Goal: Find specific page/section: Find specific page/section

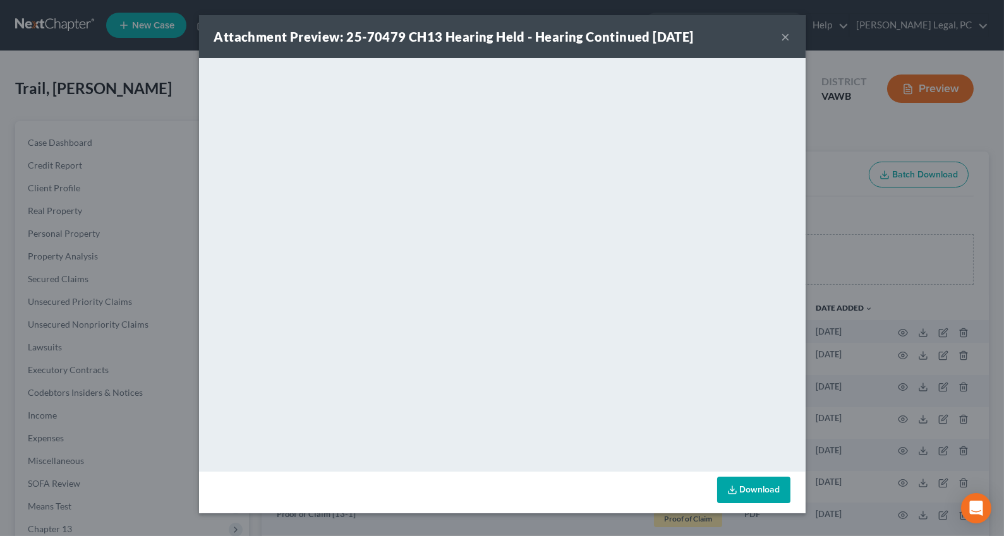
click at [784, 35] on button "×" at bounding box center [786, 36] width 9 height 15
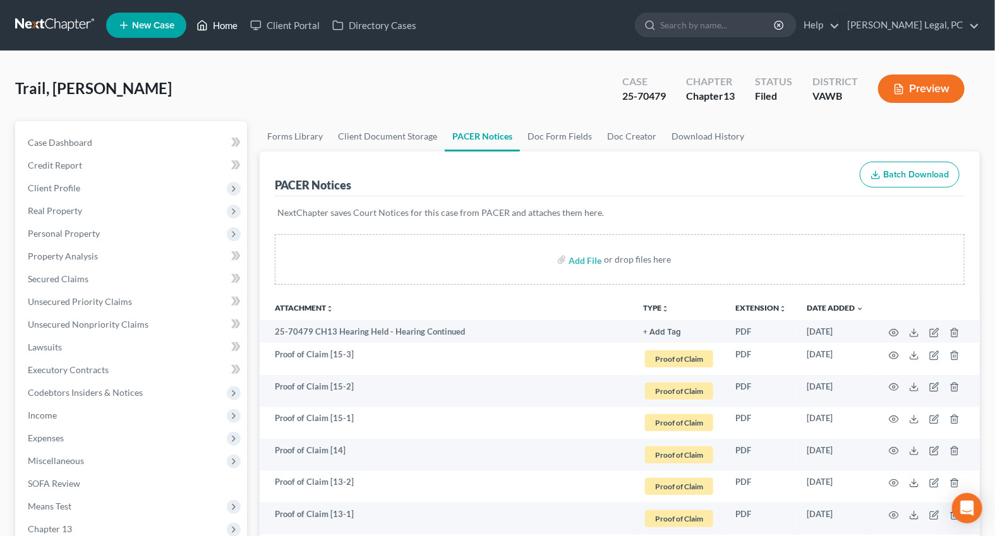
click at [214, 25] on link "Home" at bounding box center [217, 25] width 54 height 23
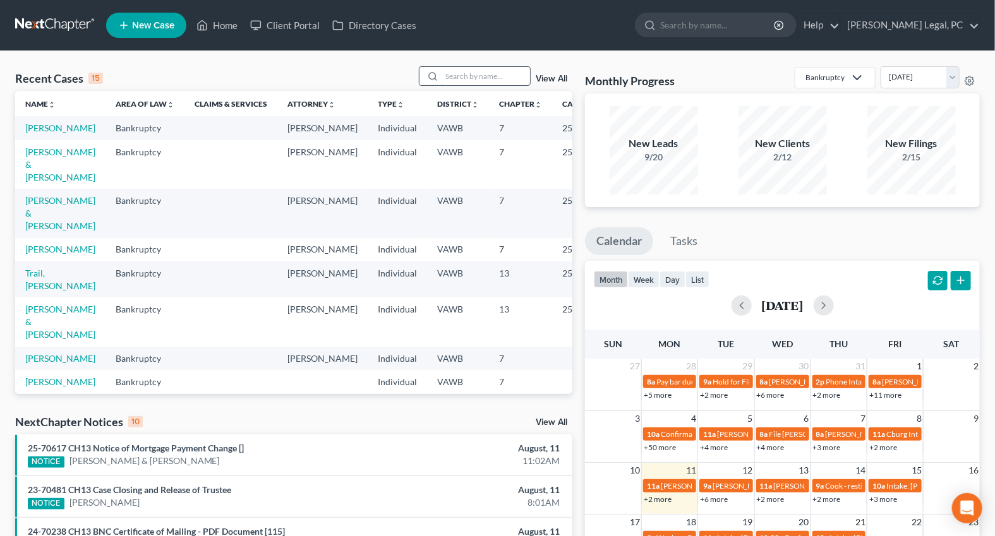
click at [485, 77] on input "search" at bounding box center [486, 76] width 88 height 18
type input "trail"
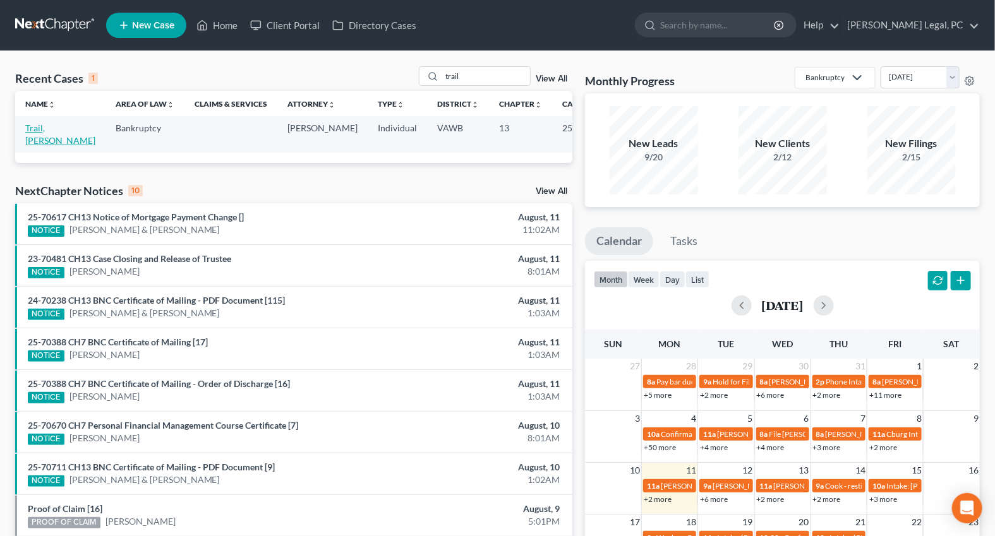
click at [32, 130] on link "Trail, [PERSON_NAME]" at bounding box center [60, 134] width 70 height 23
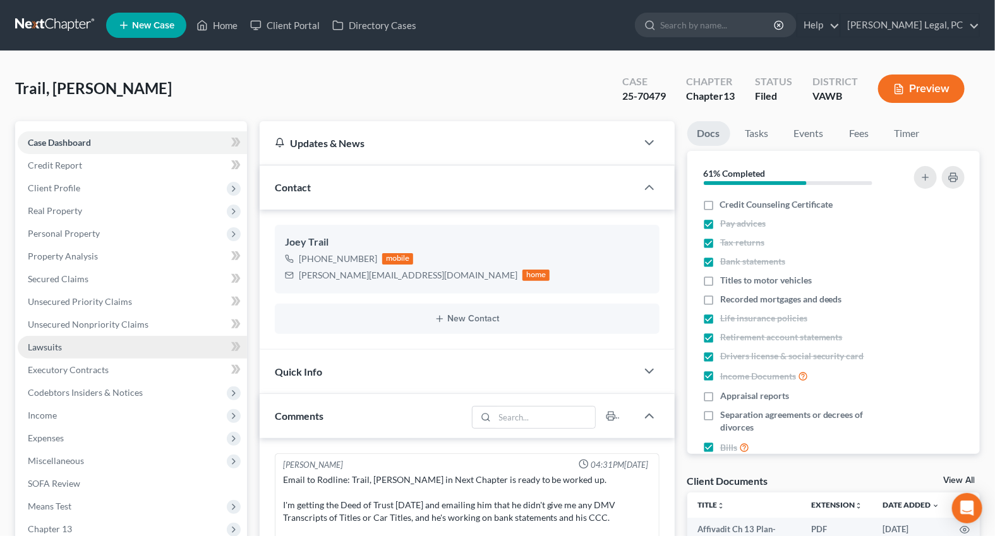
scroll to position [585, 0]
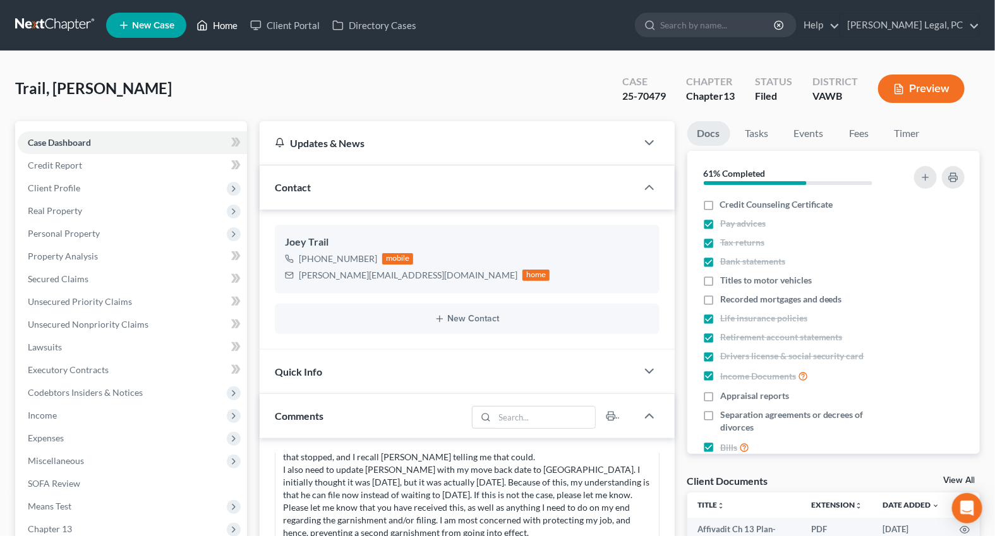
click at [217, 28] on link "Home" at bounding box center [217, 25] width 54 height 23
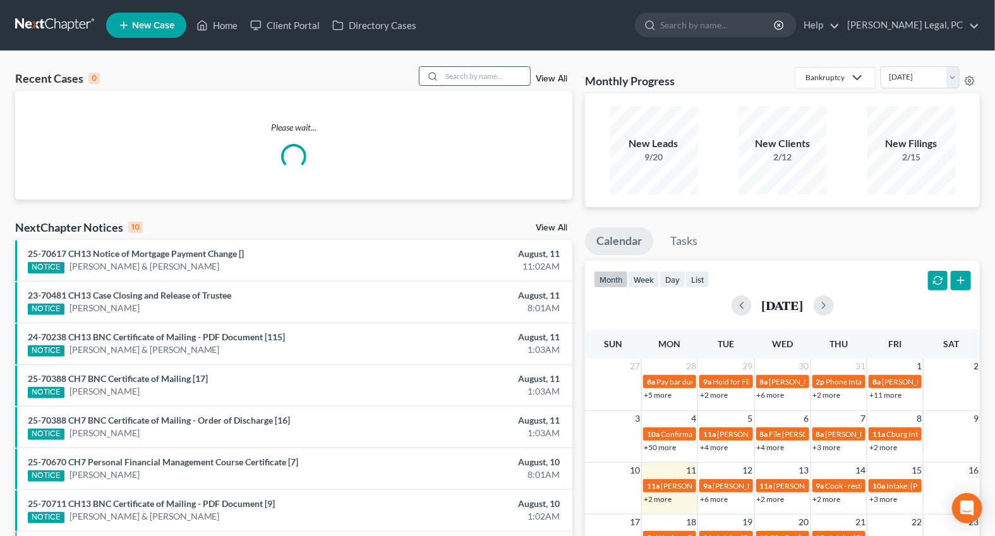
click at [447, 80] on input "search" at bounding box center [486, 76] width 88 height 18
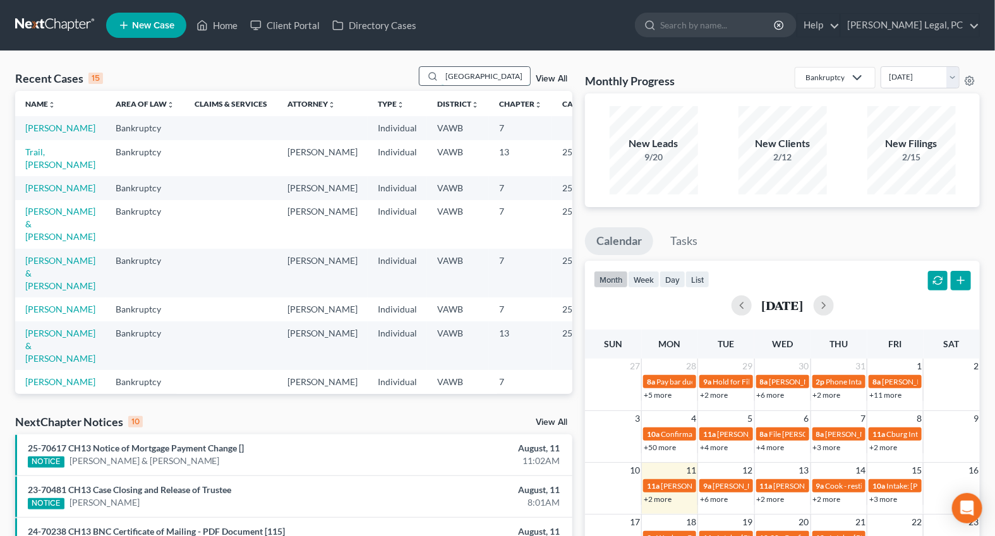
type input "[GEOGRAPHIC_DATA]"
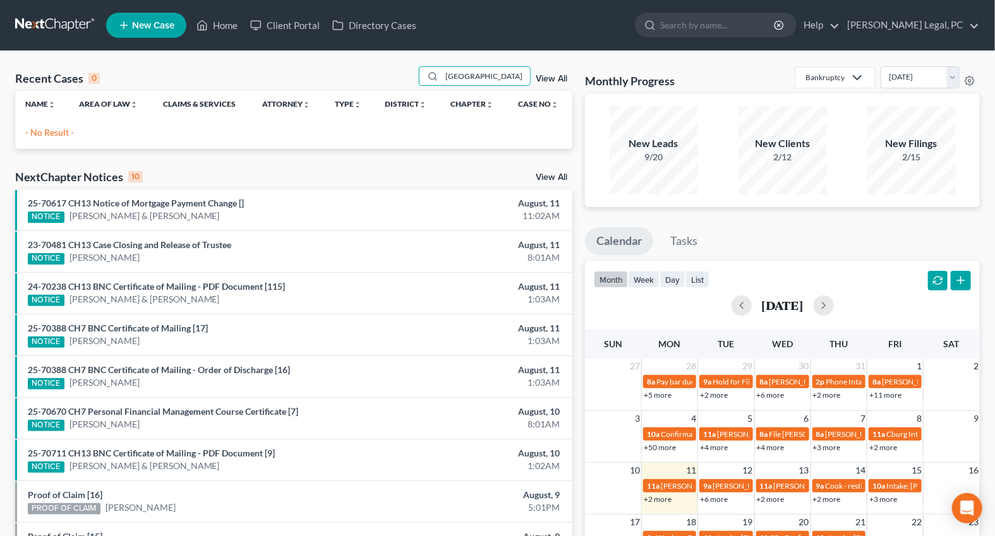
drag, startPoint x: 482, startPoint y: 75, endPoint x: 408, endPoint y: 85, distance: 75.2
click at [408, 85] on div "Recent Cases 0 richmond View All" at bounding box center [293, 78] width 557 height 25
